Goal: Information Seeking & Learning: Understand process/instructions

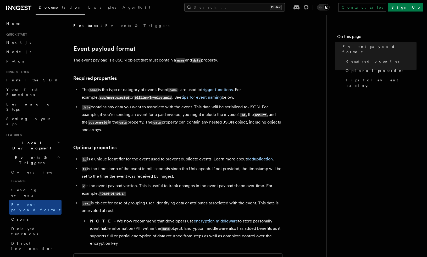
drag, startPoint x: 0, startPoint y: 0, endPoint x: 128, endPoint y: 111, distance: 169.6
click at [128, 111] on li "data contains any data you want to associate with the event. This data will be …" at bounding box center [181, 118] width 203 height 30
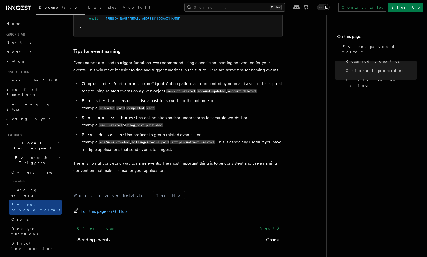
scroll to position [303, 0]
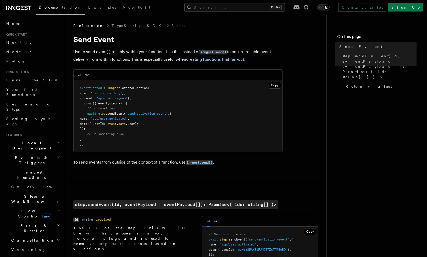
click at [188, 119] on pre "export default inngest .createFunction ( { id : "user-onboarding" } , { event :…" at bounding box center [178, 116] width 209 height 72
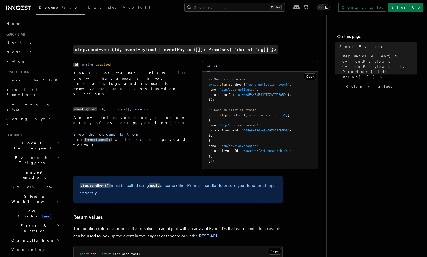
scroll to position [157, 0]
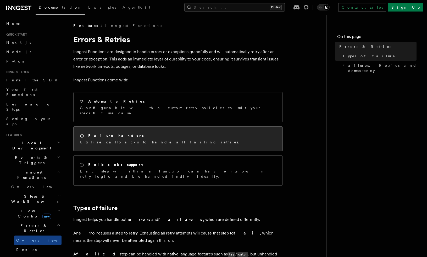
click at [114, 143] on div "Failure handlers Utilize callbacks to handle all failing retries." at bounding box center [178, 139] width 209 height 24
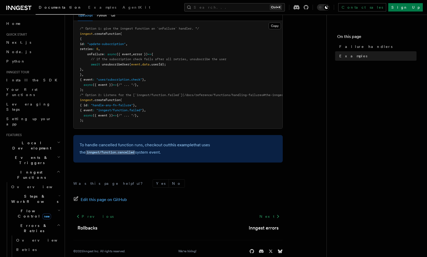
scroll to position [110, 0]
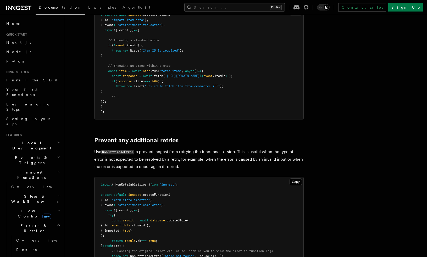
scroll to position [157, 0]
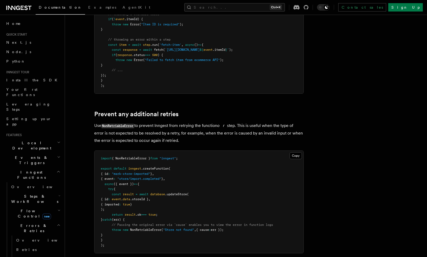
click at [124, 124] on code "NonRetriableError" at bounding box center [117, 126] width 33 height 4
copy p "NonRetriableError"
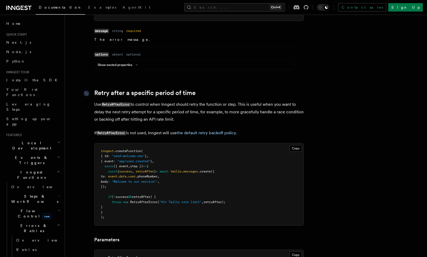
scroll to position [419, 0]
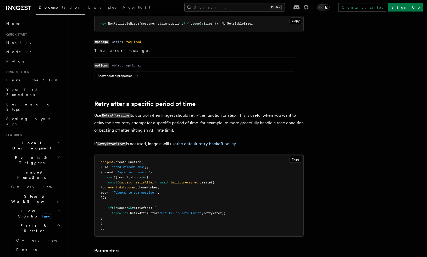
click at [146, 114] on p "Use RetryAfterError to control when Inngest should retry the function or step. …" at bounding box center [198, 123] width 209 height 22
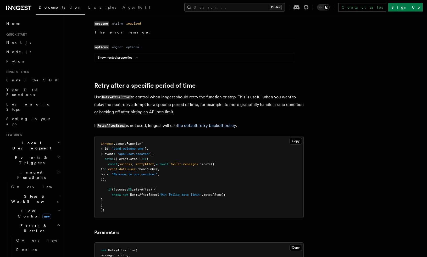
scroll to position [445, 0]
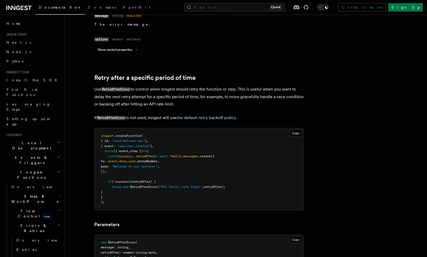
drag, startPoint x: 131, startPoint y: 107, endPoint x: 143, endPoint y: 78, distance: 31.3
click at [131, 107] on p "Use RetryAfterError to control when Inngest should retry the function or step. …" at bounding box center [198, 97] width 209 height 22
